Goal: Navigation & Orientation: Find specific page/section

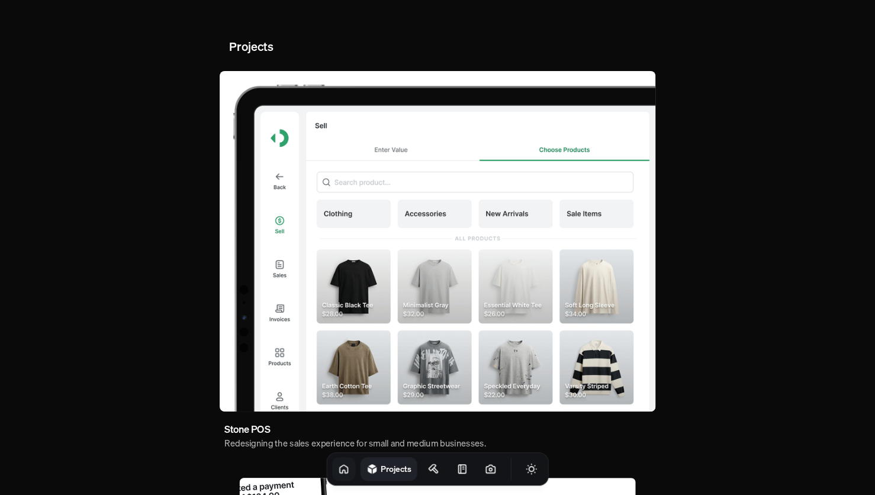
click at [338, 467] on link at bounding box center [344, 469] width 24 height 24
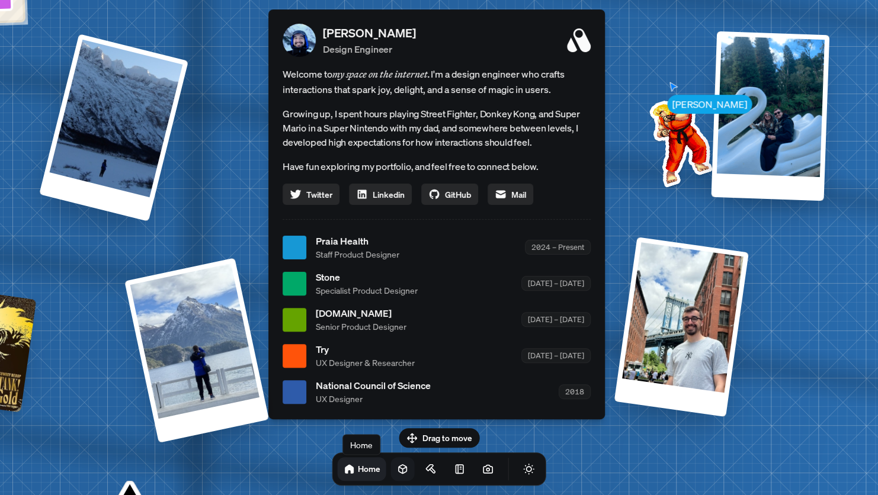
click at [391, 476] on link at bounding box center [403, 469] width 24 height 24
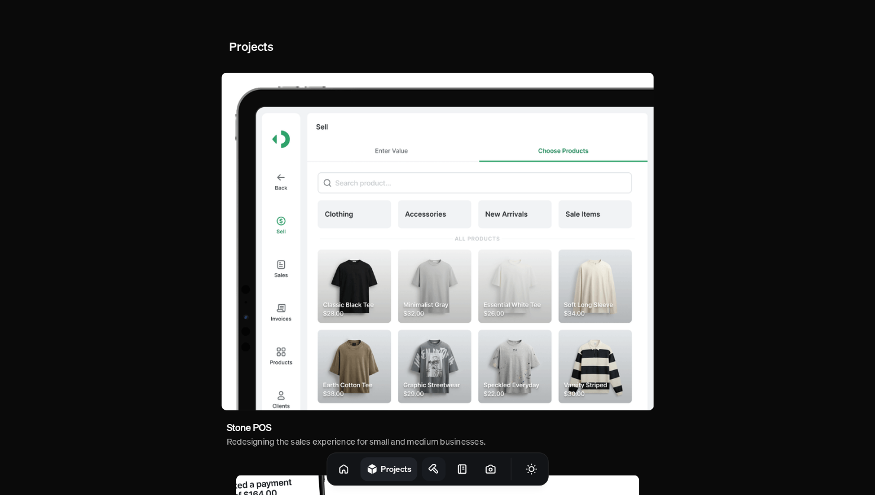
click at [429, 467] on icon at bounding box center [432, 468] width 7 height 6
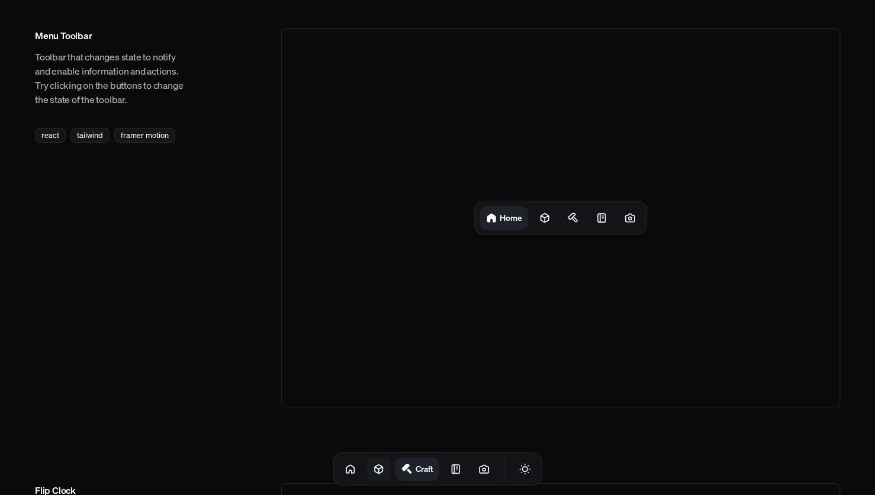
click at [375, 473] on icon at bounding box center [379, 469] width 8 height 9
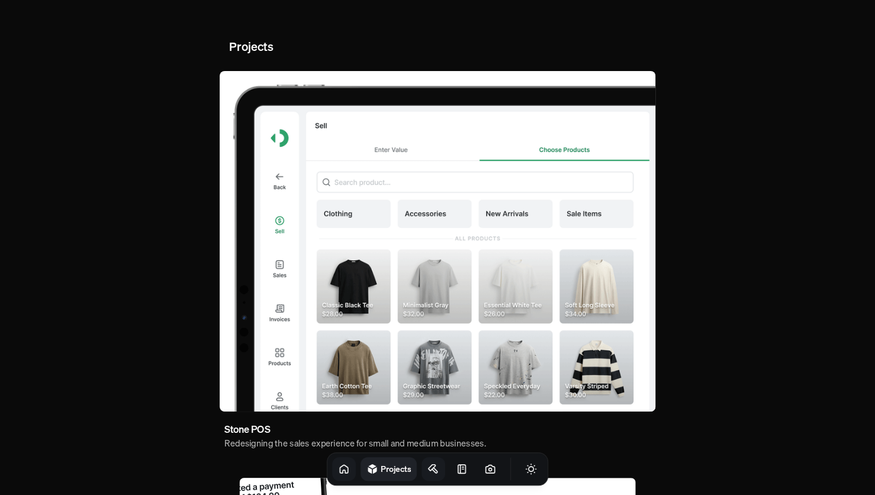
click at [340, 471] on icon at bounding box center [344, 469] width 8 height 8
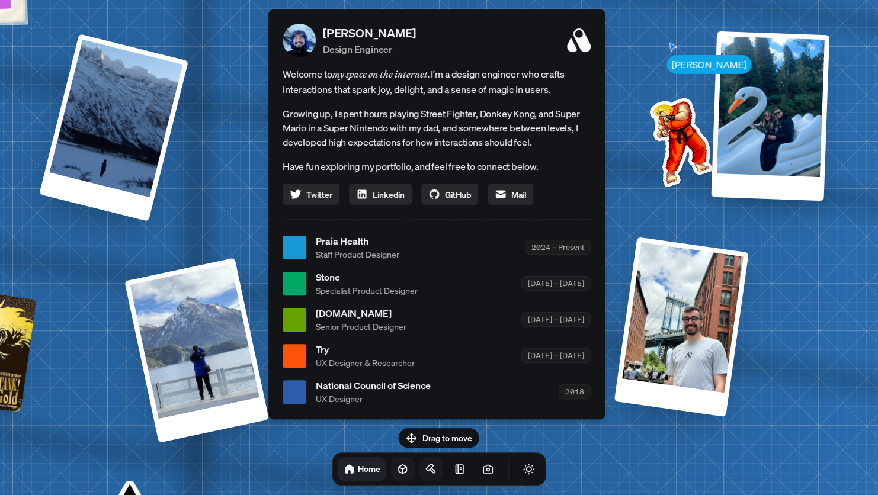
click at [396, 469] on icon at bounding box center [402, 469] width 12 height 12
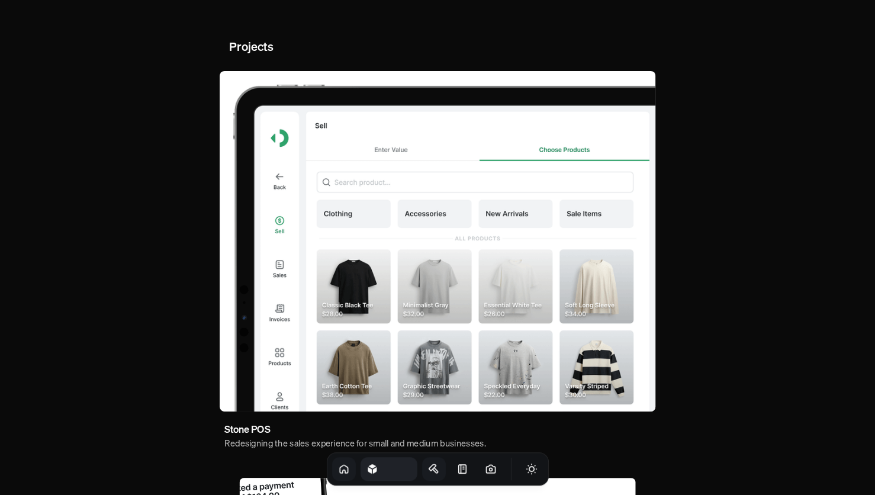
click at [340, 470] on link "Home" at bounding box center [344, 469] width 24 height 24
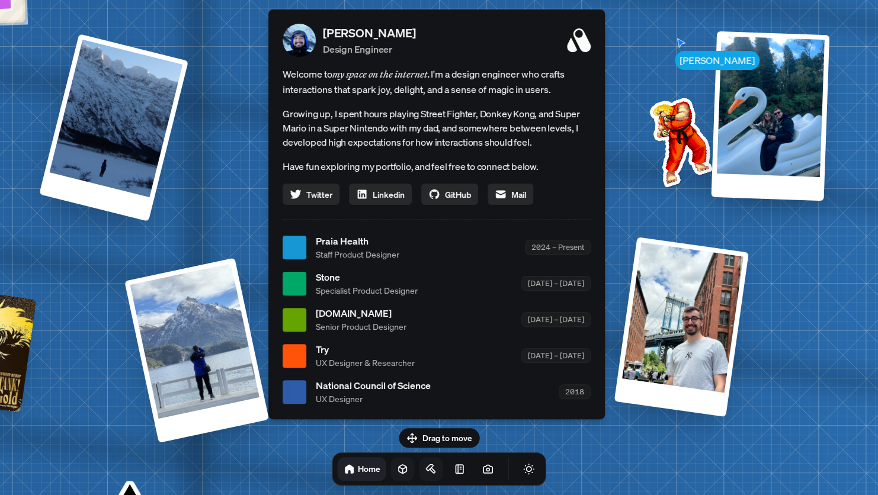
click at [391, 469] on link at bounding box center [403, 469] width 24 height 24
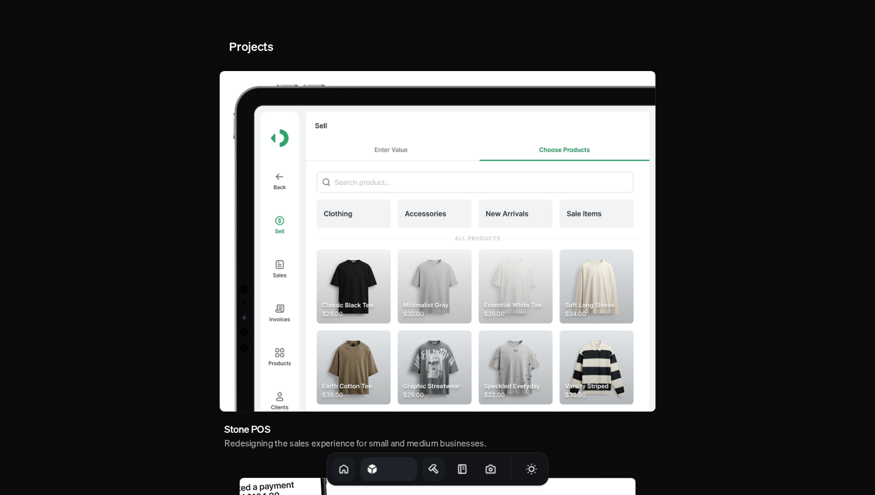
click at [338, 467] on icon at bounding box center [344, 469] width 12 height 12
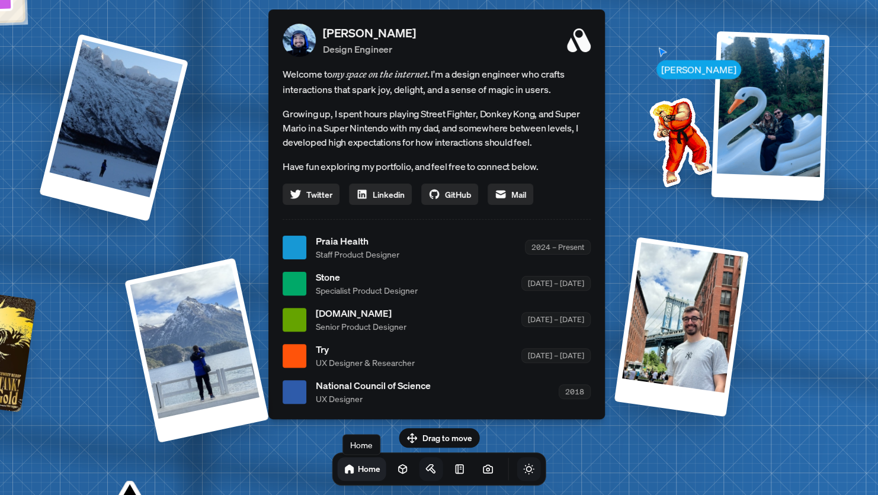
click at [519, 476] on button "Toggle Theme" at bounding box center [529, 469] width 24 height 24
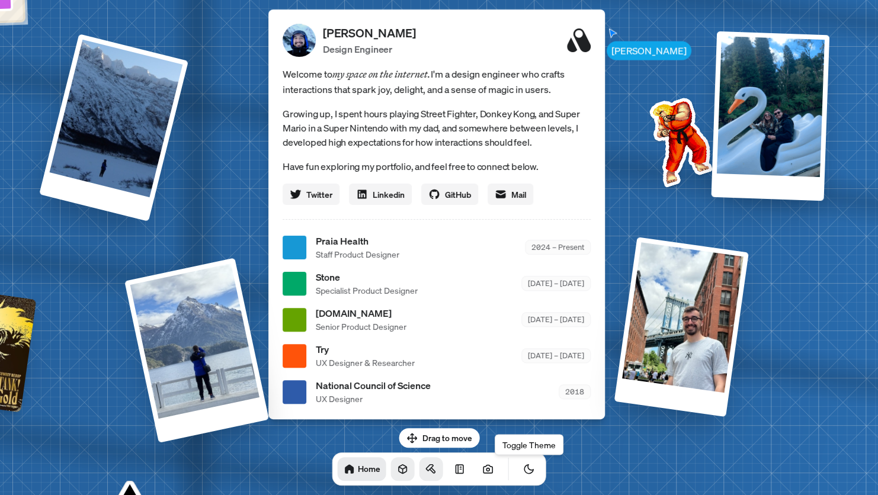
click at [397, 466] on icon at bounding box center [403, 469] width 12 height 12
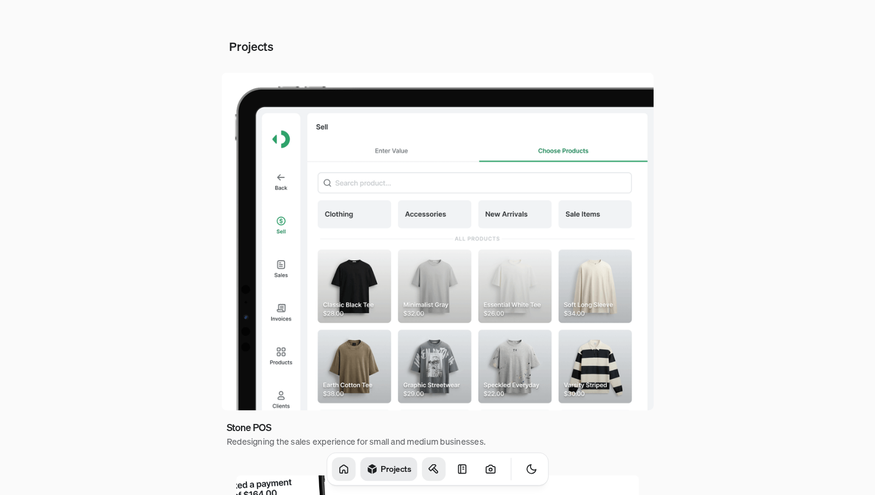
click at [338, 467] on icon at bounding box center [344, 469] width 12 height 12
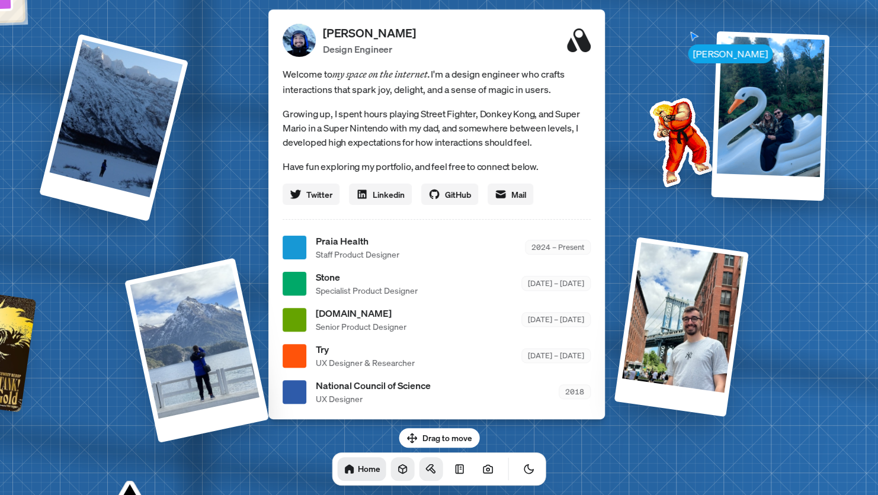
click at [391, 466] on link at bounding box center [403, 469] width 24 height 24
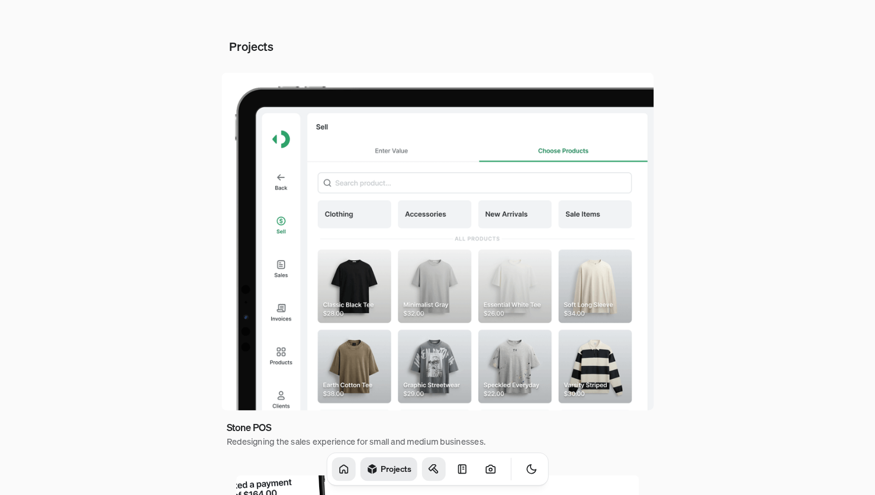
click at [336, 466] on link at bounding box center [344, 469] width 24 height 24
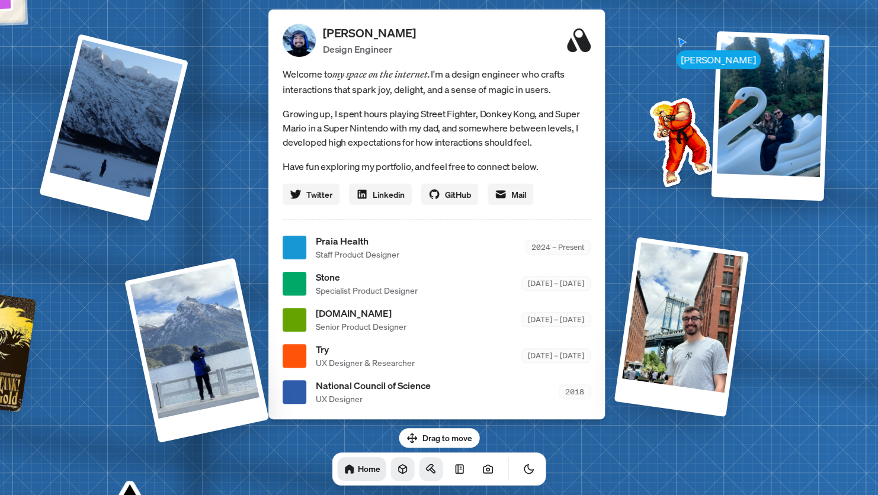
click at [391, 476] on link at bounding box center [403, 469] width 24 height 24
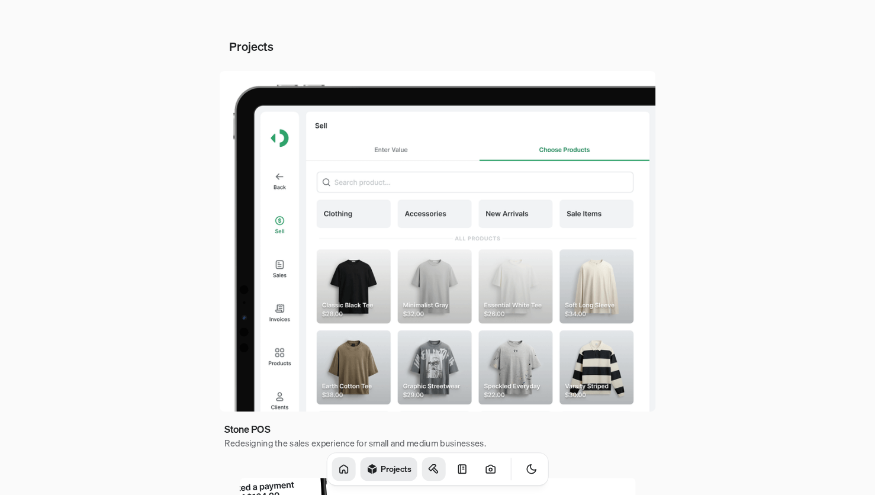
click at [340, 472] on link at bounding box center [344, 469] width 24 height 24
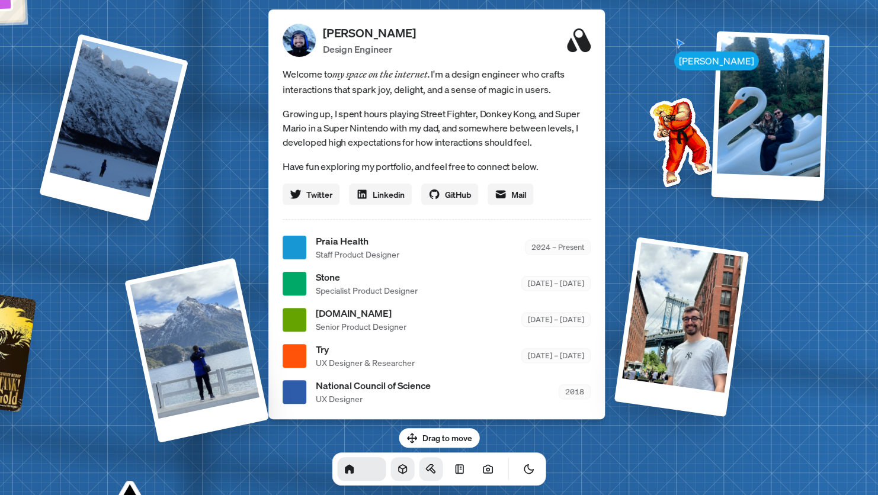
click at [397, 472] on icon at bounding box center [403, 469] width 12 height 12
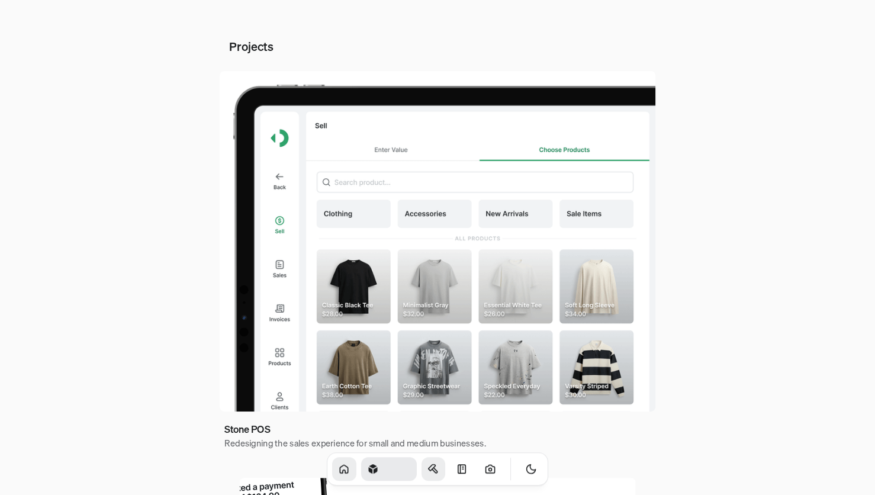
click at [336, 467] on link "Home" at bounding box center [344, 469] width 24 height 24
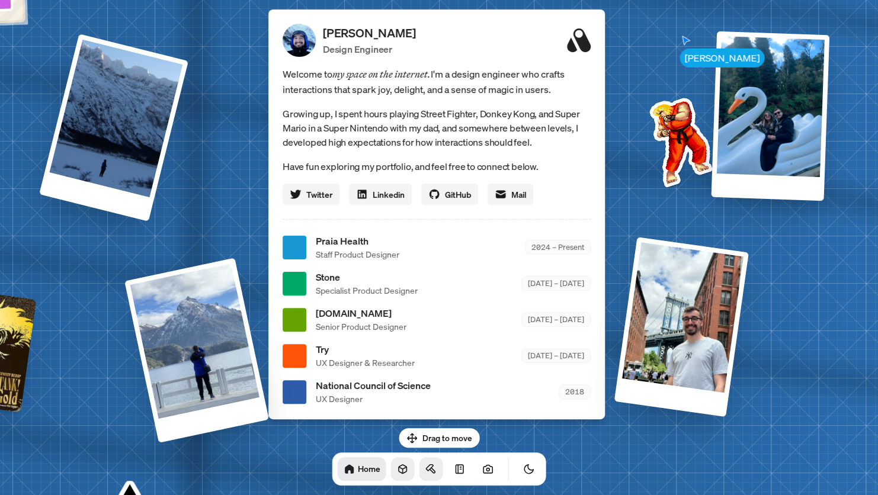
click at [397, 465] on icon at bounding box center [403, 469] width 12 height 12
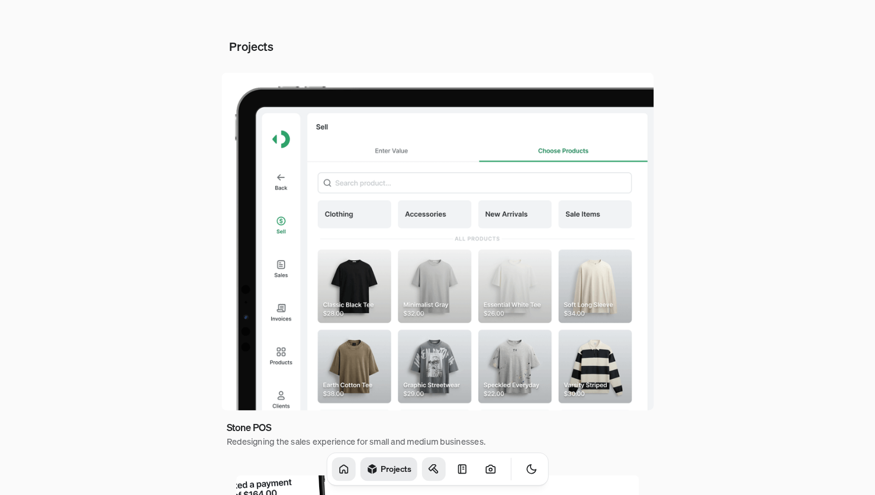
click at [340, 465] on icon at bounding box center [344, 469] width 8 height 8
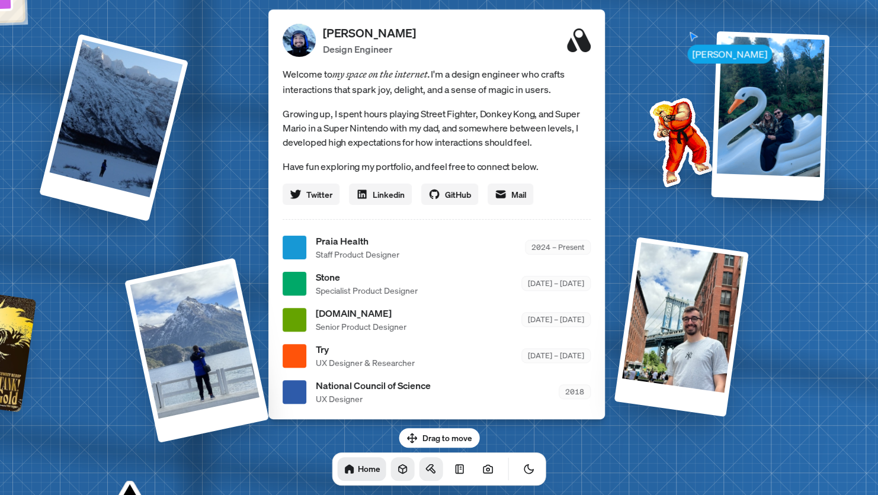
click at [399, 467] on icon at bounding box center [403, 469] width 8 height 9
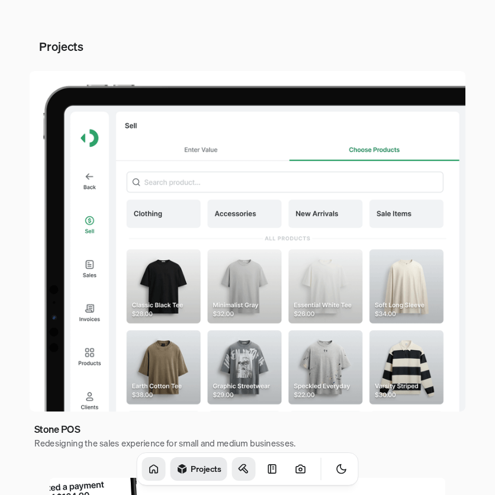
click at [142, 467] on link at bounding box center [154, 469] width 24 height 24
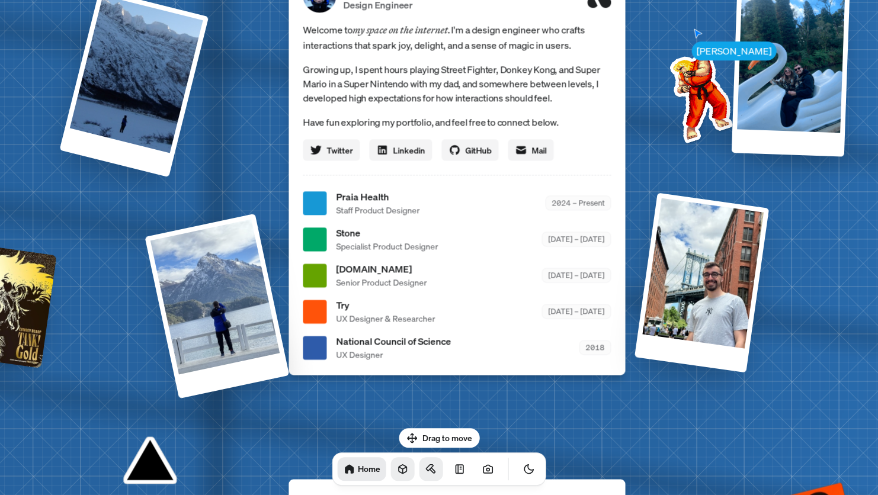
drag, startPoint x: 403, startPoint y: 396, endPoint x: 421, endPoint y: 376, distance: 26.9
click at [421, 361] on div "National Council of Science UX Designer 2018" at bounding box center [473, 347] width 275 height 27
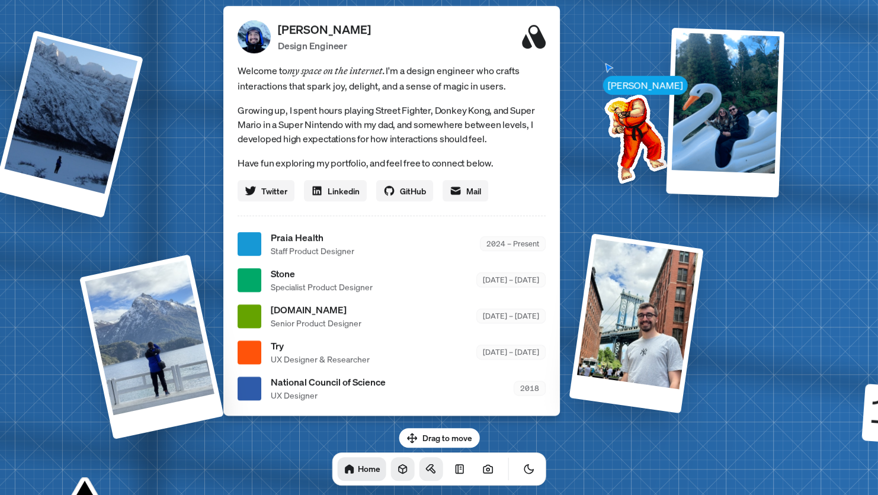
click at [414, 440] on div "Drag to move Home" at bounding box center [439, 456] width 233 height 57
click at [409, 429] on div "Drag to move Home" at bounding box center [439, 456] width 233 height 57
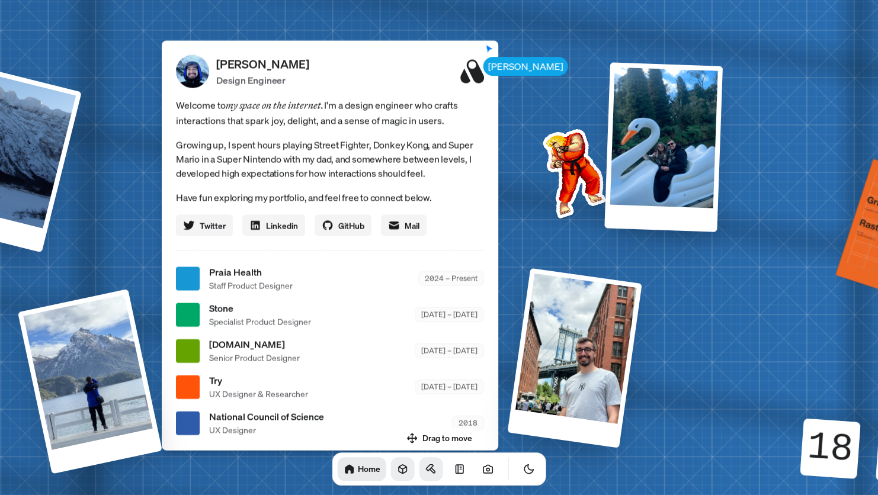
drag, startPoint x: 409, startPoint y: 319, endPoint x: 352, endPoint y: 352, distance: 66.3
click at [352, 352] on div "[DOMAIN_NAME] Senior Product Designer [DATE] – [DATE]" at bounding box center [346, 351] width 275 height 27
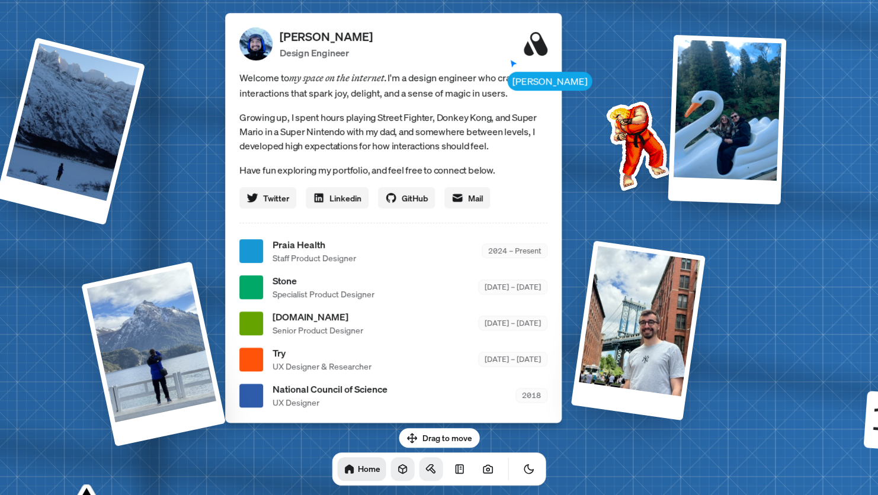
drag, startPoint x: 370, startPoint y: 349, endPoint x: 422, endPoint y: 323, distance: 58.3
click at [422, 323] on div "[DOMAIN_NAME] Senior Product Designer [DATE] – [DATE]" at bounding box center [409, 323] width 275 height 27
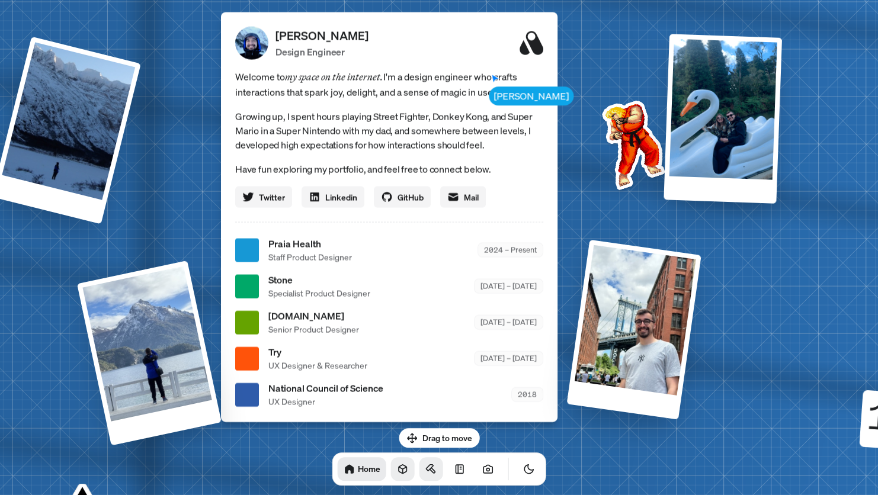
click at [399, 468] on icon at bounding box center [403, 469] width 8 height 9
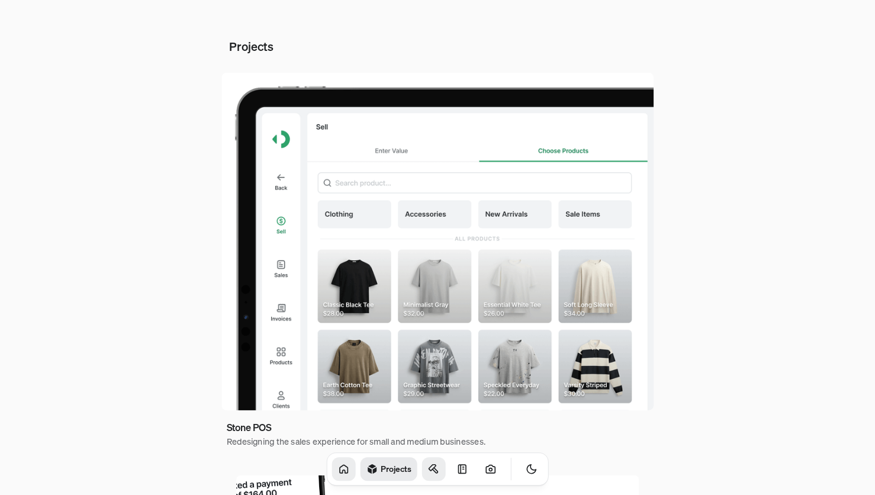
click at [340, 473] on icon at bounding box center [344, 469] width 8 height 8
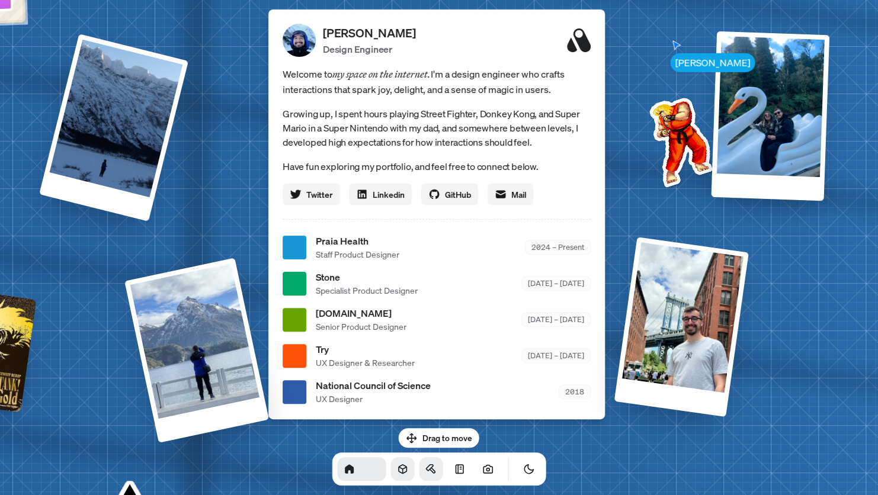
click at [390, 467] on link "Projects" at bounding box center [402, 469] width 24 height 24
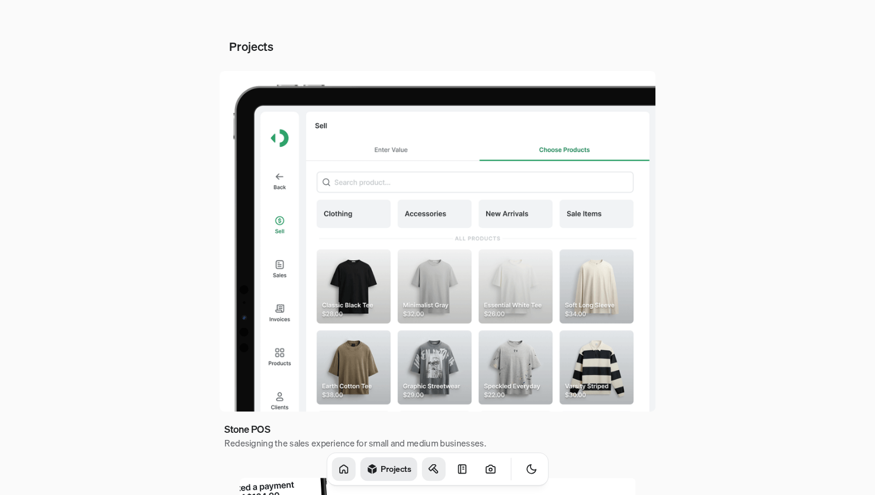
click at [422, 461] on link at bounding box center [434, 469] width 24 height 24
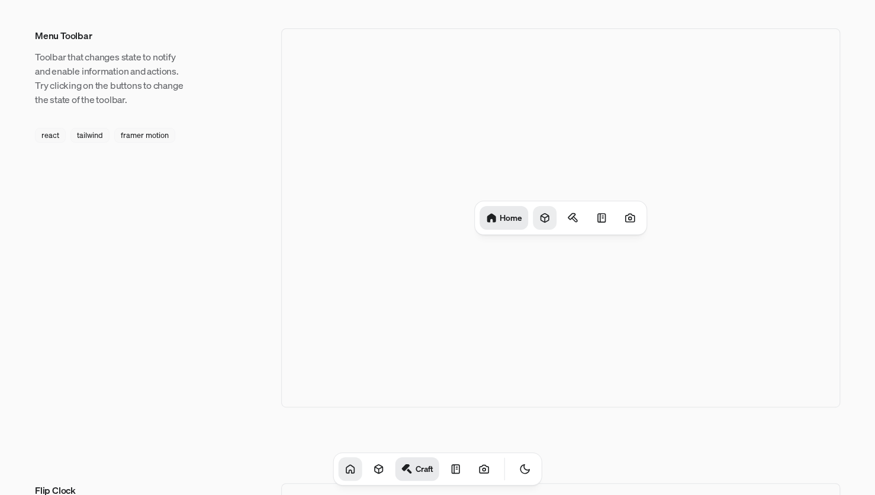
click at [536, 220] on div at bounding box center [545, 218] width 24 height 24
click at [483, 216] on icon at bounding box center [488, 218] width 12 height 12
click at [538, 222] on div "Projects" at bounding box center [545, 218] width 24 height 24
click at [504, 219] on div "Home Projects" at bounding box center [560, 217] width 179 height 33
click at [500, 218] on div "Projects" at bounding box center [561, 217] width 180 height 33
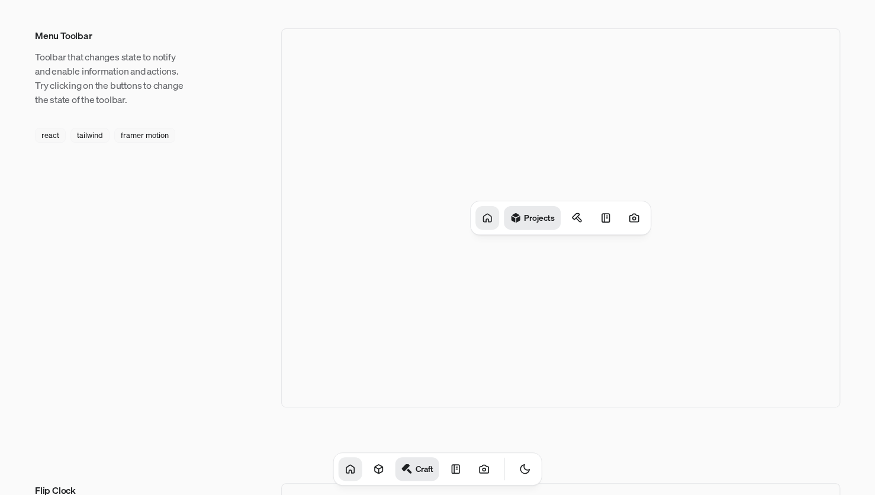
click at [493, 217] on div at bounding box center [488, 218] width 24 height 24
click at [545, 219] on icon at bounding box center [545, 218] width 12 height 12
click at [498, 222] on div at bounding box center [488, 218] width 24 height 24
click at [450, 471] on icon at bounding box center [456, 469] width 12 height 12
